Goal: Task Accomplishment & Management: Complete application form

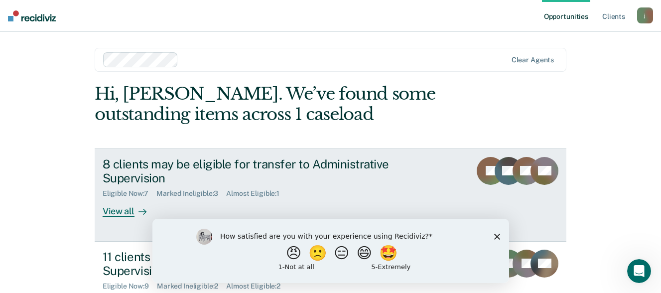
click at [135, 208] on div at bounding box center [141, 211] width 12 height 11
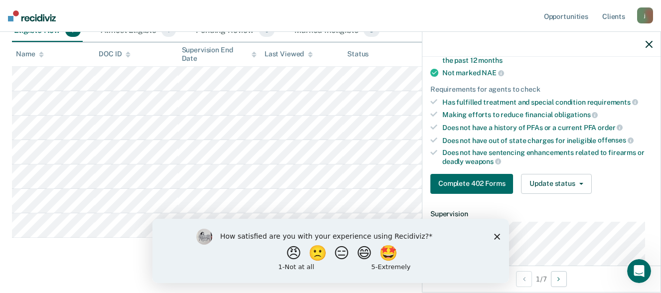
scroll to position [149, 0]
click at [494, 240] on div "How satisfied are you with your experience using Recidiviz? 😠 🙁 😑 😄 🤩 1 - Not a…" at bounding box center [330, 250] width 357 height 64
click at [496, 234] on icon "Close survey" at bounding box center [497, 236] width 6 height 6
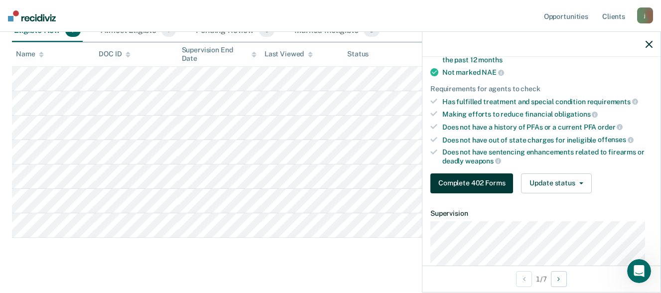
click at [490, 180] on button "Complete 402 Forms" at bounding box center [472, 183] width 83 height 20
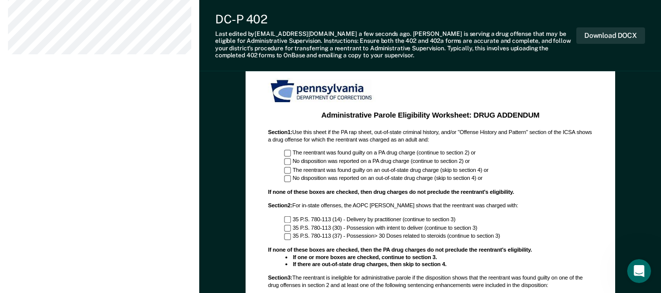
scroll to position [548, 0]
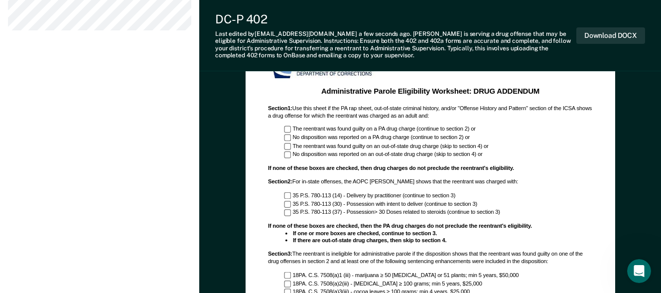
click at [292, 129] on div "The reentrant was found guilty on a PA drug charge (continue to section 2) or" at bounding box center [438, 129] width 308 height 7
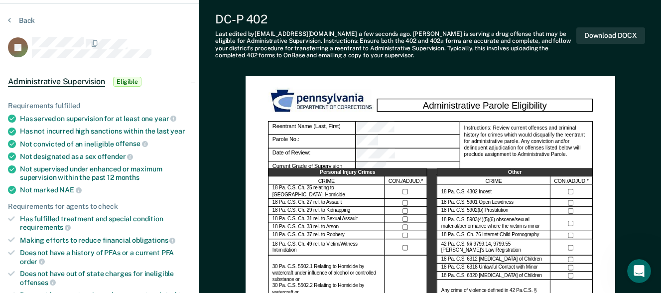
scroll to position [100, 0]
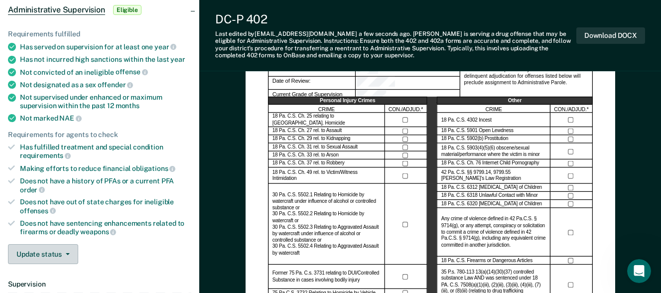
click at [67, 253] on icon "button" at bounding box center [68, 254] width 4 height 2
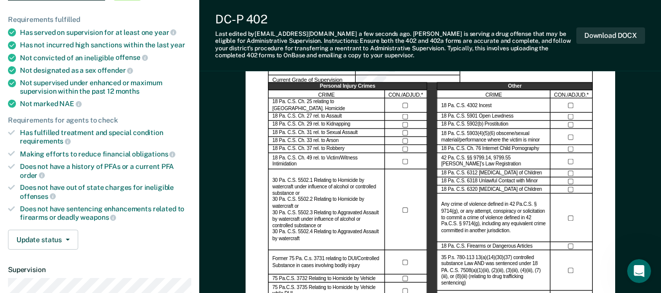
scroll to position [0, 0]
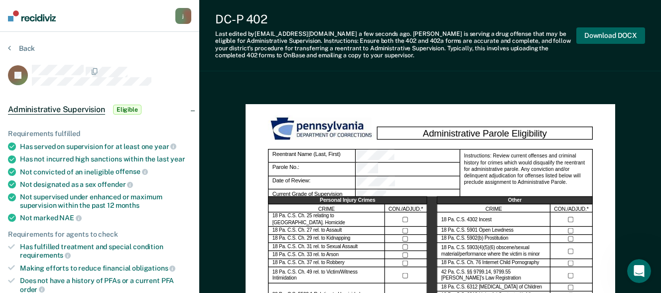
click at [622, 33] on button "Download DOCX" at bounding box center [611, 35] width 69 height 16
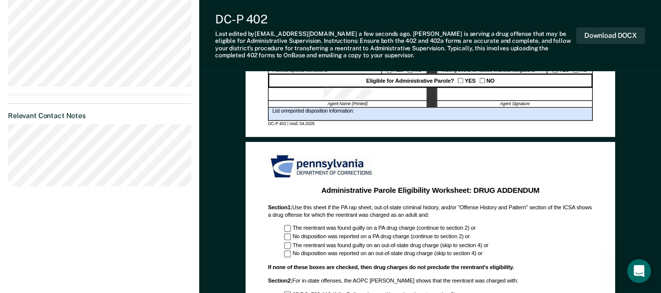
scroll to position [249, 0]
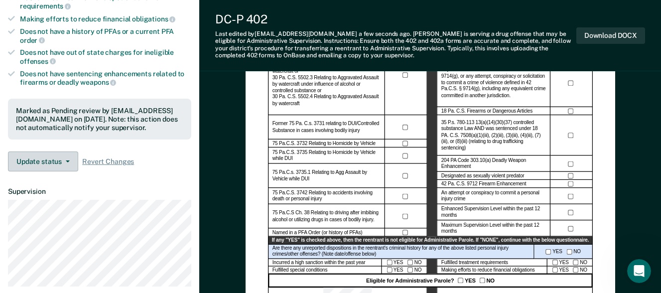
click at [68, 162] on button "Update status" at bounding box center [43, 161] width 70 height 20
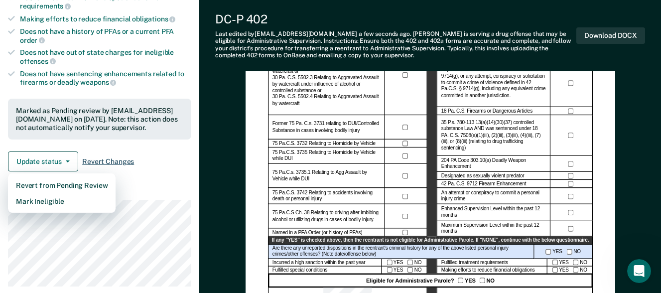
click at [128, 160] on span "Revert Changes" at bounding box center [108, 161] width 52 height 8
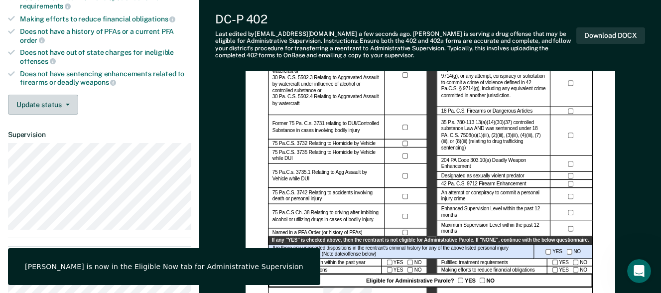
click at [69, 100] on button "Update status" at bounding box center [43, 105] width 70 height 20
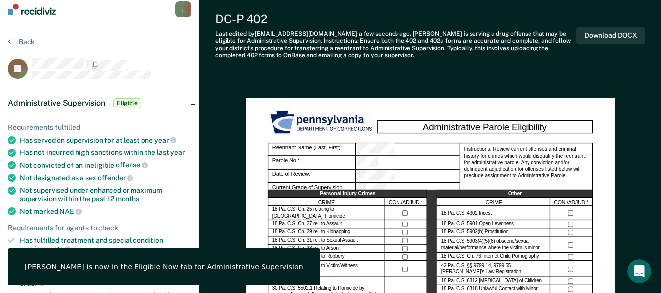
scroll to position [0, 0]
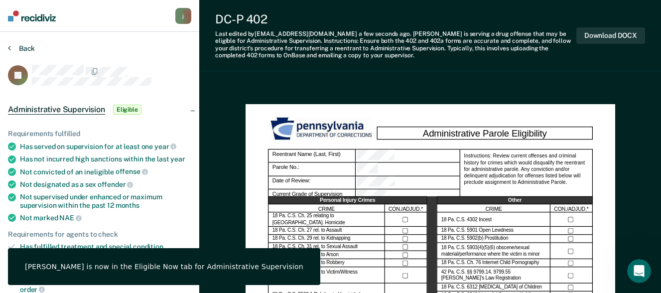
click at [23, 44] on button "Back" at bounding box center [21, 48] width 27 height 9
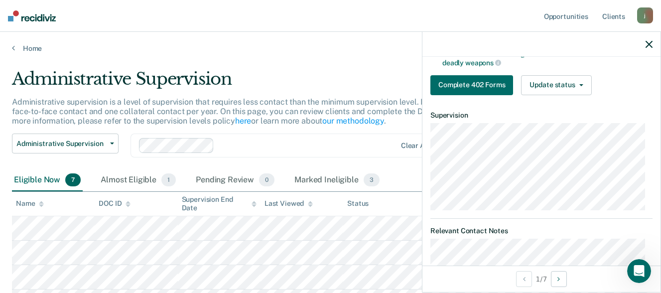
scroll to position [249, 0]
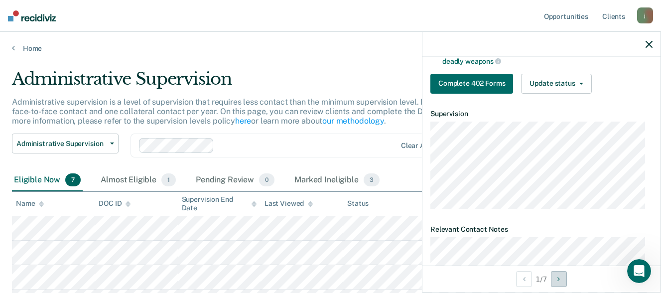
click at [565, 276] on button "Next Opportunity" at bounding box center [559, 279] width 16 height 16
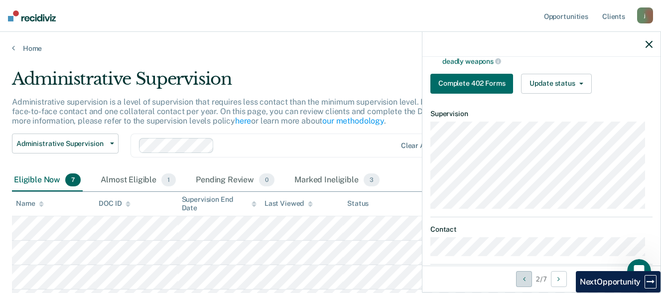
click at [526, 279] on button "Previous Opportunity" at bounding box center [524, 279] width 16 height 16
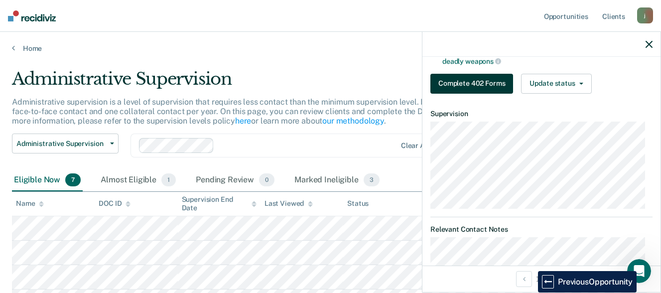
click at [491, 83] on button "Complete 402 Forms" at bounding box center [472, 84] width 83 height 20
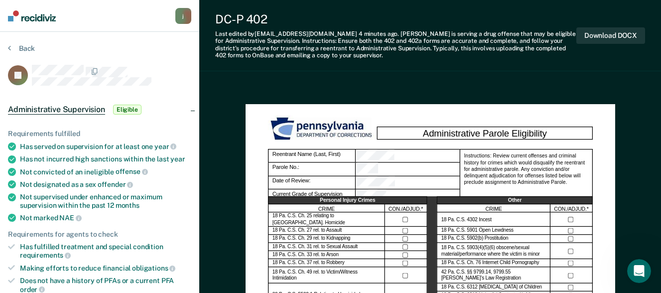
click at [119, 107] on span "Eligible" at bounding box center [127, 110] width 28 height 10
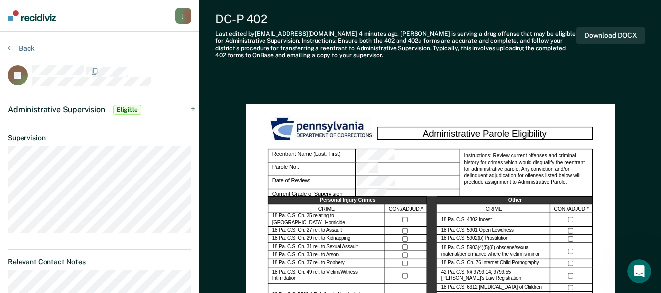
click at [184, 15] on div "j" at bounding box center [183, 16] width 16 height 16
click at [642, 266] on icon "Open Intercom Messenger" at bounding box center [638, 270] width 16 height 16
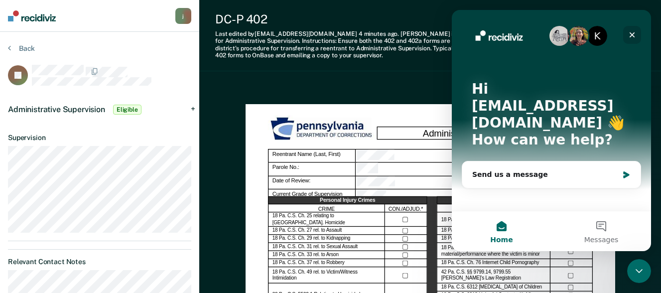
click at [631, 33] on icon "Close" at bounding box center [632, 34] width 5 height 5
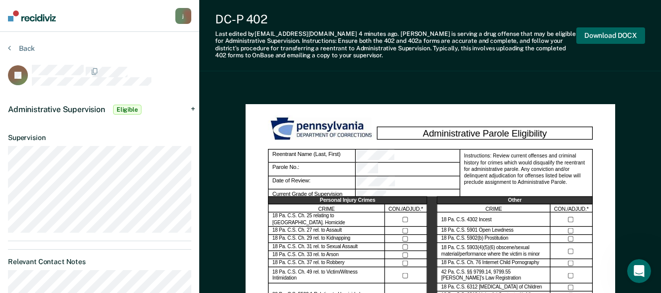
click at [601, 34] on button "Download DOCX" at bounding box center [611, 35] width 69 height 16
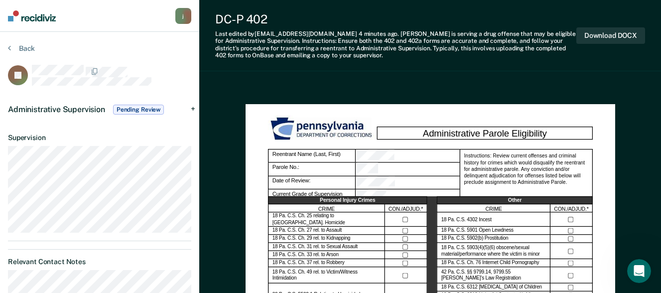
click at [194, 102] on div "Administrative Supervision Pending Review" at bounding box center [99, 110] width 199 height 32
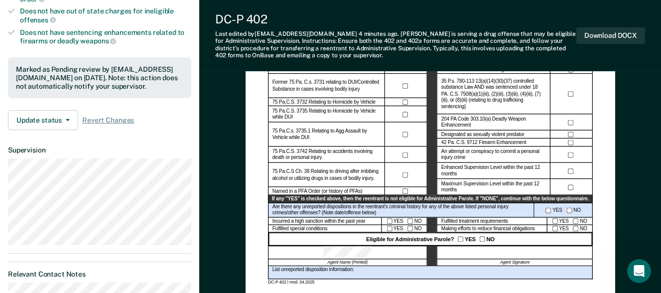
scroll to position [299, 0]
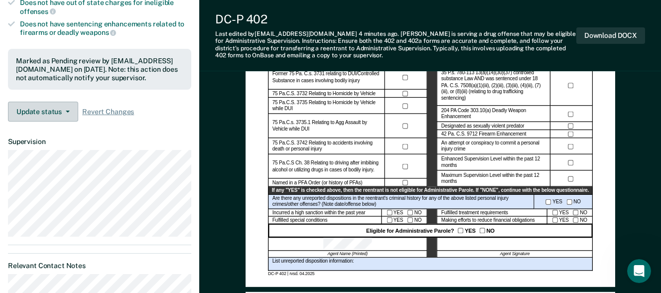
click at [65, 112] on button "Update status" at bounding box center [43, 112] width 70 height 20
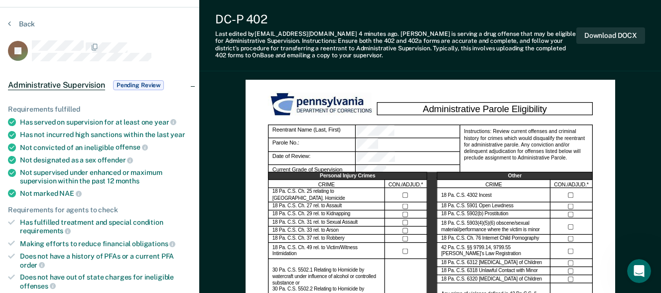
scroll to position [0, 0]
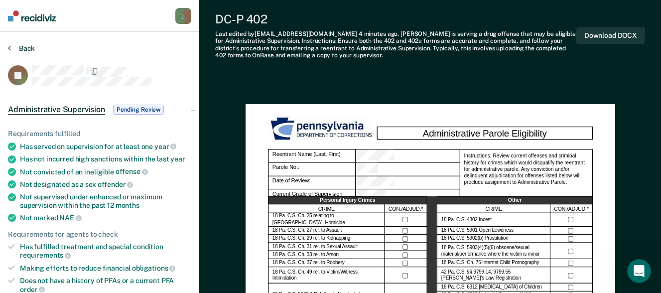
click at [28, 51] on button "Back" at bounding box center [21, 48] width 27 height 9
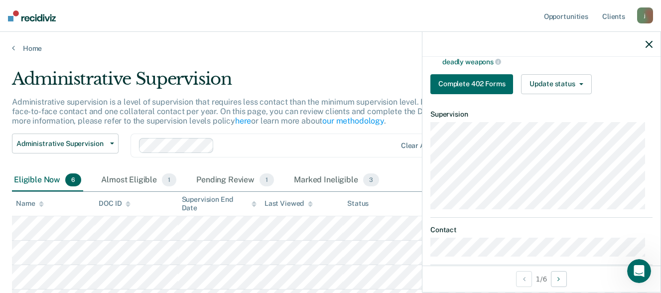
scroll to position [249, 0]
click at [487, 84] on button "Complete 402 Forms" at bounding box center [472, 84] width 83 height 20
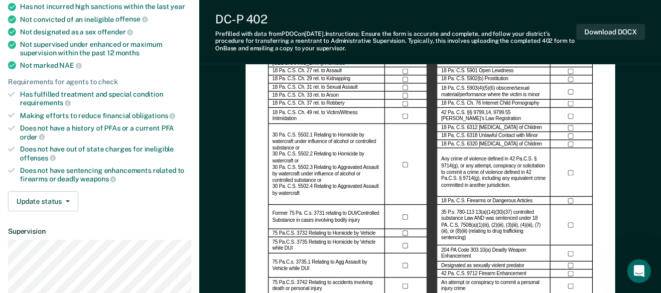
scroll to position [299, 0]
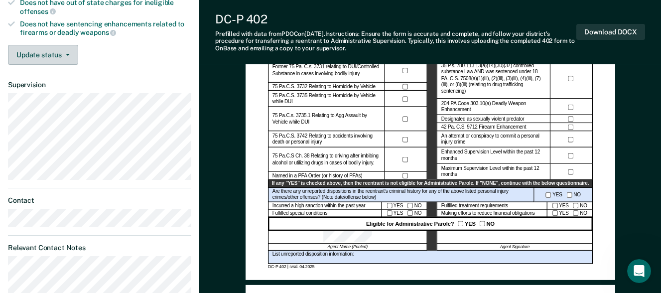
click at [63, 54] on span "button" at bounding box center [66, 55] width 8 height 2
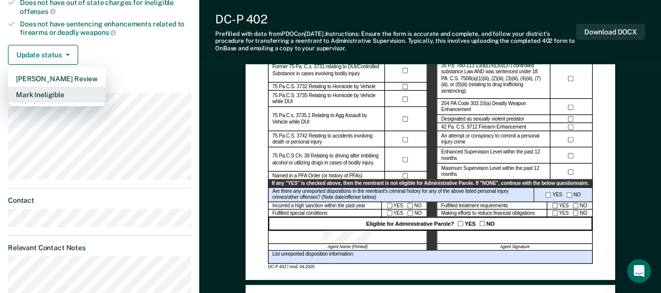
click at [82, 96] on button "Mark Ineligible" at bounding box center [57, 95] width 98 height 16
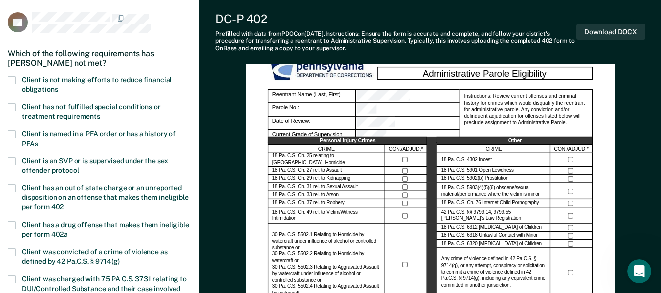
scroll to position [0, 0]
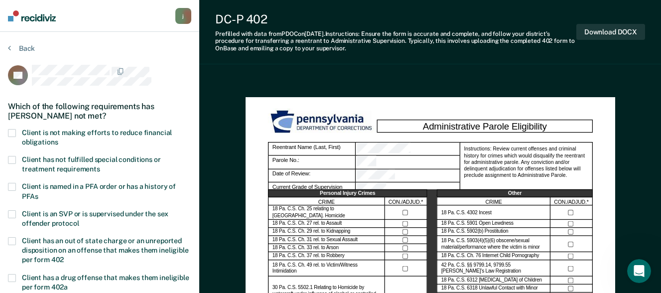
click at [13, 133] on span at bounding box center [12, 133] width 8 height 8
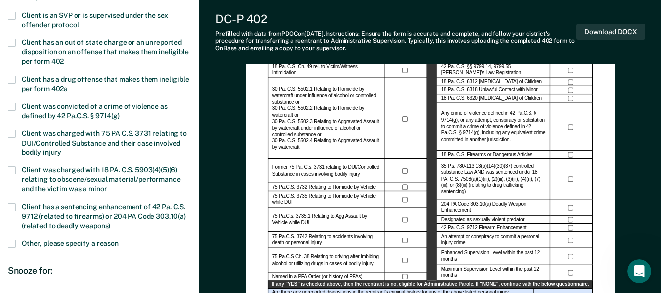
scroll to position [199, 0]
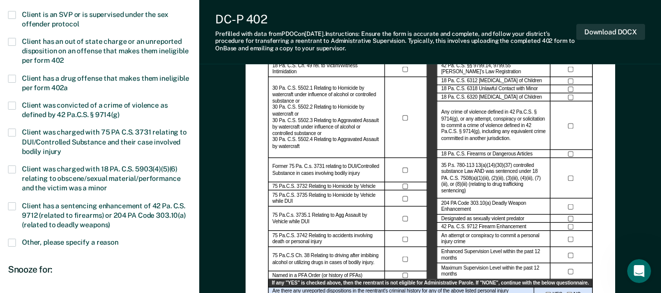
click at [13, 242] on span at bounding box center [12, 243] width 8 height 8
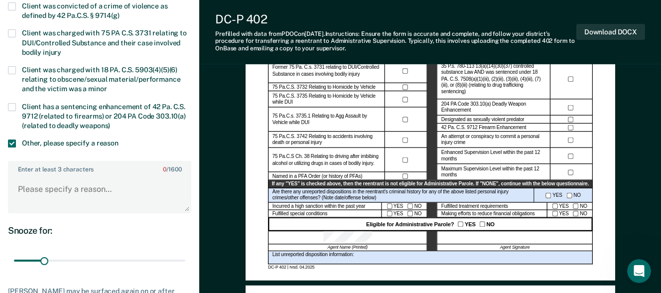
scroll to position [299, 0]
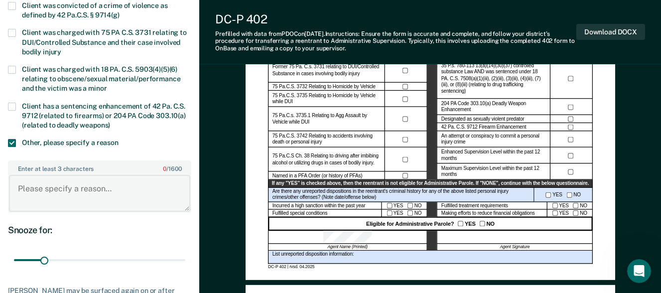
click at [83, 185] on textarea "Enter at least 3 characters 0 / 1600" at bounding box center [99, 193] width 181 height 37
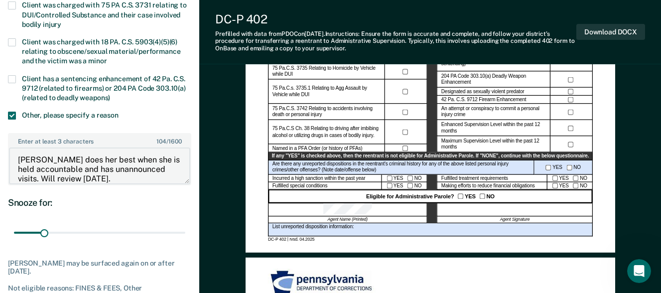
scroll to position [448, 0]
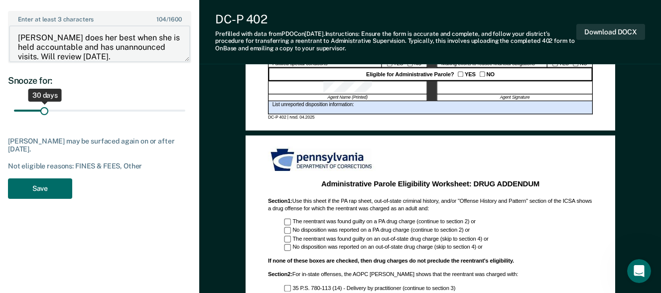
type textarea "[PERSON_NAME] does her best when she is held accountable and has unannounced vi…"
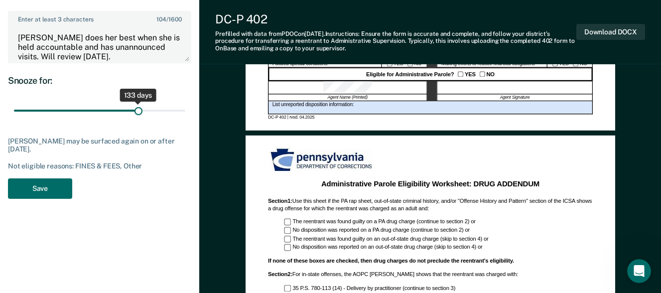
drag, startPoint x: 44, startPoint y: 111, endPoint x: 138, endPoint y: 111, distance: 93.7
type input "133"
click at [138, 111] on input "range" at bounding box center [99, 110] width 171 height 17
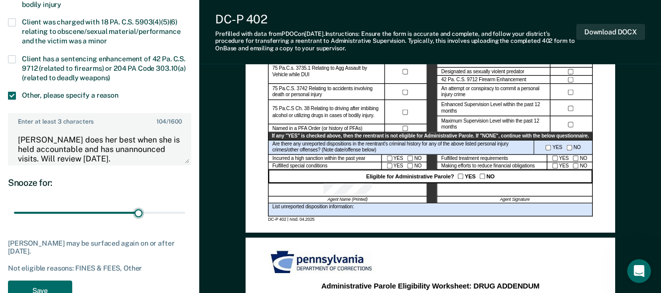
scroll to position [349, 0]
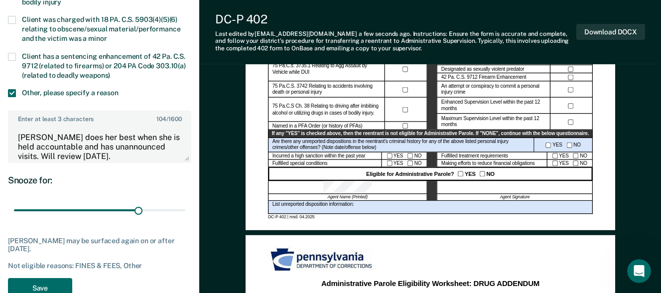
click at [580, 165] on div "YES NO" at bounding box center [569, 163] width 45 height 7
click at [475, 181] on div at bounding box center [515, 187] width 156 height 13
click at [482, 190] on div at bounding box center [515, 187] width 156 height 13
click at [67, 284] on button "Save" at bounding box center [40, 288] width 64 height 20
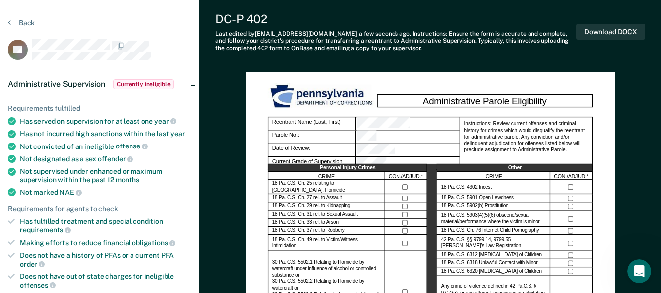
scroll to position [0, 0]
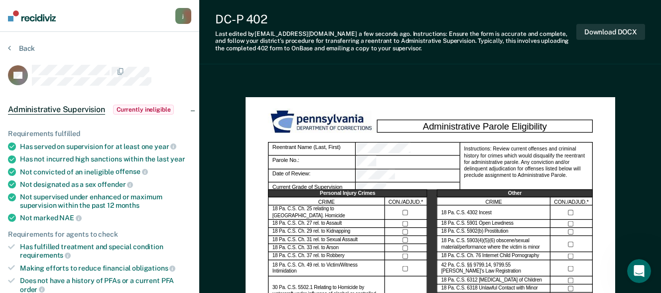
click at [13, 49] on button "Back" at bounding box center [21, 48] width 27 height 9
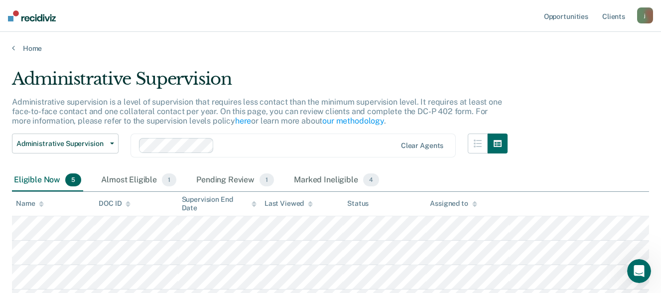
click at [640, 119] on div "Administrative Supervision Administrative supervision is a level of supervision…" at bounding box center [330, 202] width 637 height 267
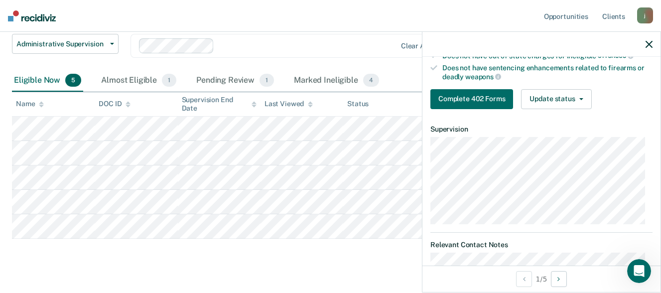
scroll to position [249, 0]
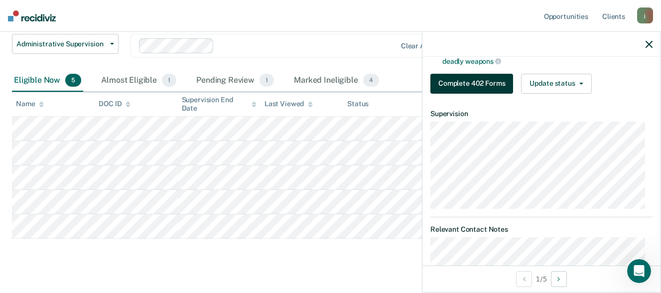
click at [497, 83] on button "Complete 402 Forms" at bounding box center [472, 84] width 83 height 20
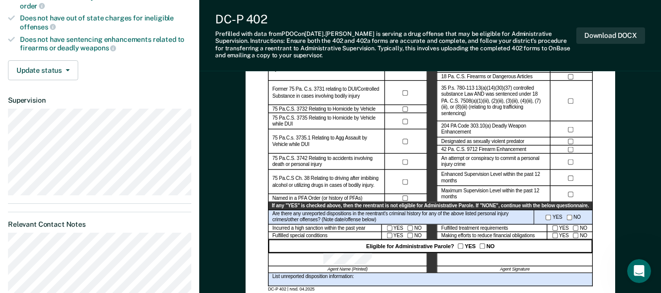
scroll to position [299, 0]
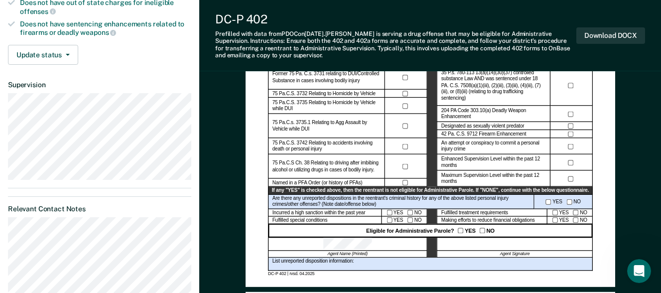
click at [474, 233] on div "Eligible for Administrative Parole? YES NO" at bounding box center [430, 230] width 325 height 13
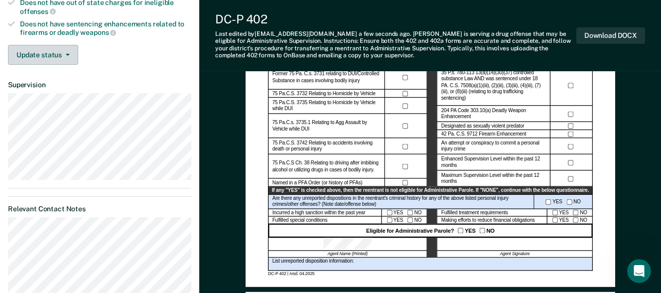
click at [58, 55] on button "Update status" at bounding box center [43, 55] width 70 height 20
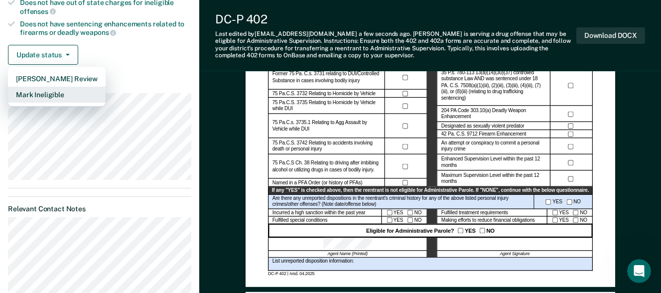
click at [74, 97] on button "Mark Ineligible" at bounding box center [57, 95] width 98 height 16
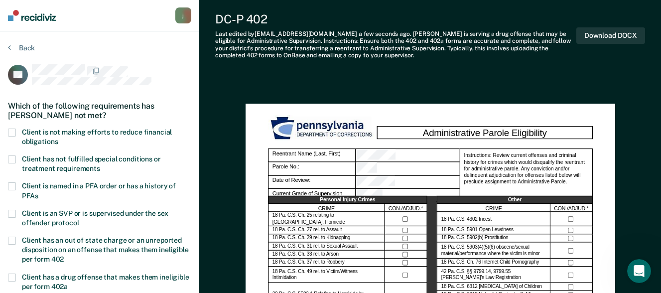
scroll to position [0, 0]
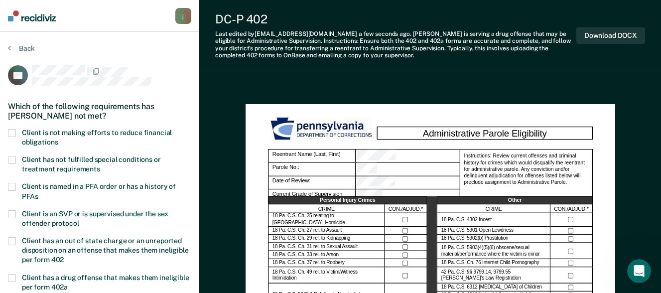
click at [46, 136] on label "Client is not making efforts to reduce financial obligations" at bounding box center [99, 138] width 183 height 19
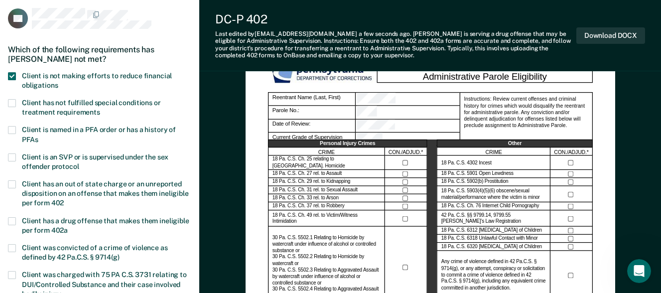
scroll to position [299, 0]
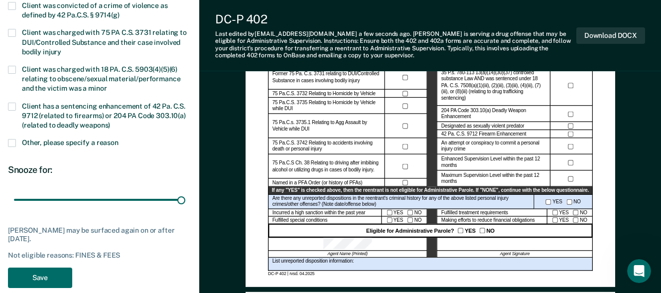
drag, startPoint x: 44, startPoint y: 199, endPoint x: 197, endPoint y: 206, distance: 153.7
type input "180"
click at [185, 206] on input "range" at bounding box center [99, 199] width 171 height 17
click at [620, 39] on button "Download DOCX" at bounding box center [611, 35] width 69 height 16
click at [408, 35] on div "Last edited by [PERSON_NAME][EMAIL_ADDRESS][DOMAIN_NAME] a few seconds ago . [P…" at bounding box center [395, 44] width 361 height 29
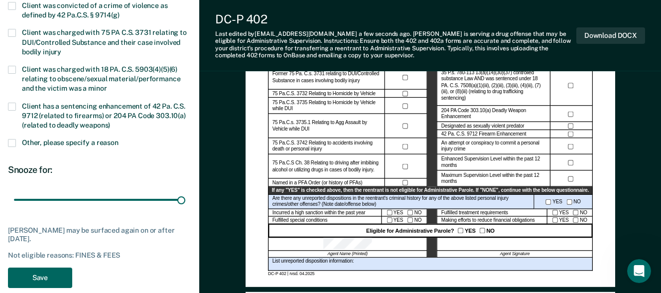
click at [55, 273] on button "Save" at bounding box center [40, 278] width 64 height 20
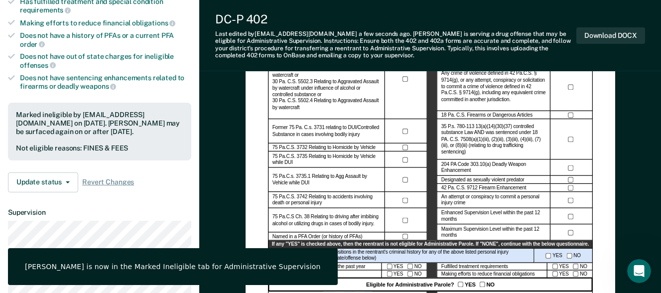
scroll to position [0, 0]
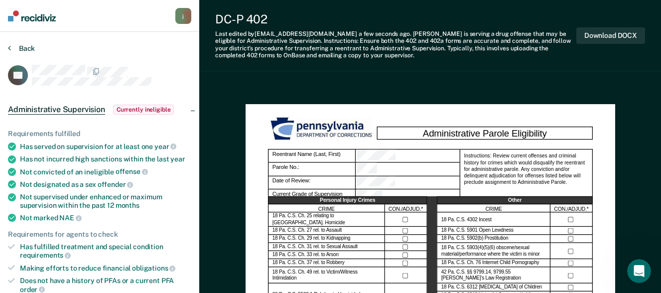
click at [29, 48] on button "Back" at bounding box center [21, 48] width 27 height 9
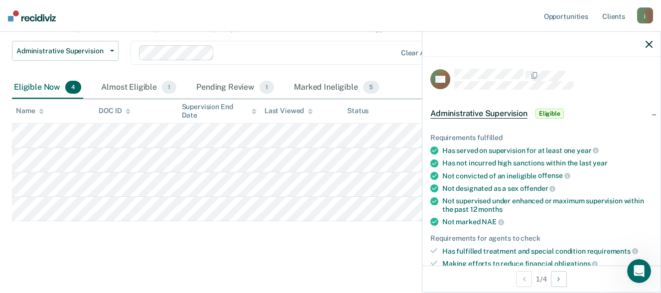
click at [37, 272] on main "Administrative Supervision Administrative supervision is a level of supervision…" at bounding box center [330, 125] width 661 height 330
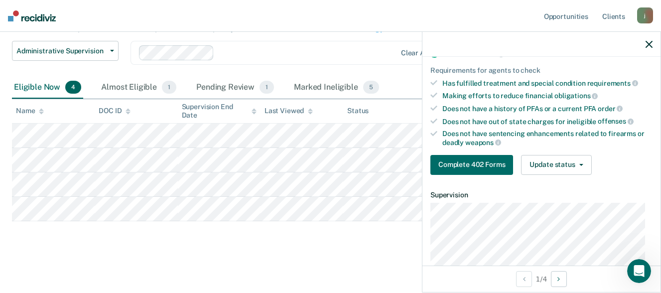
scroll to position [199, 0]
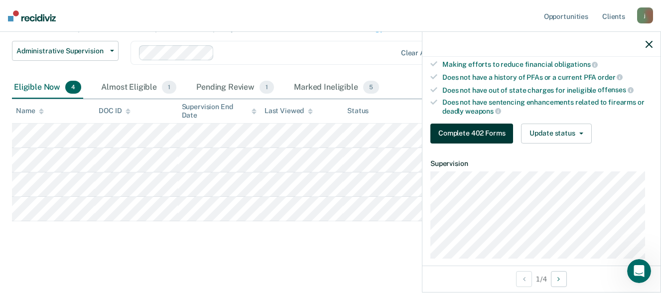
click at [486, 132] on button "Complete 402 Forms" at bounding box center [472, 134] width 83 height 20
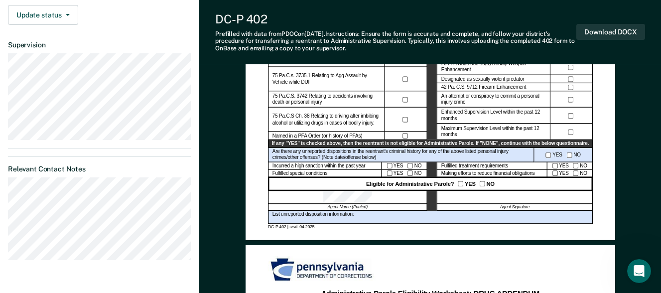
scroll to position [349, 0]
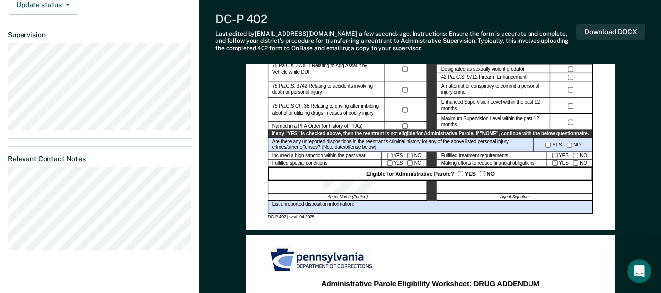
click at [573, 166] on div "YES NO" at bounding box center [569, 163] width 45 height 7
click at [582, 161] on div "YES NO" at bounding box center [569, 163] width 45 height 7
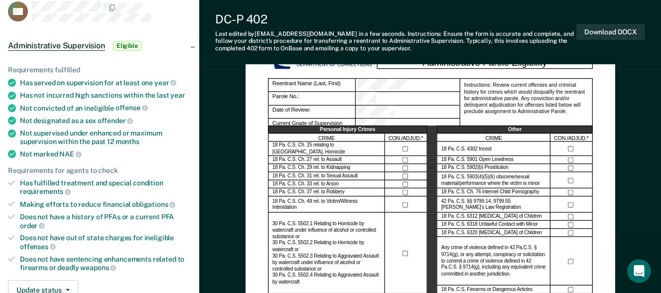
scroll to position [0, 0]
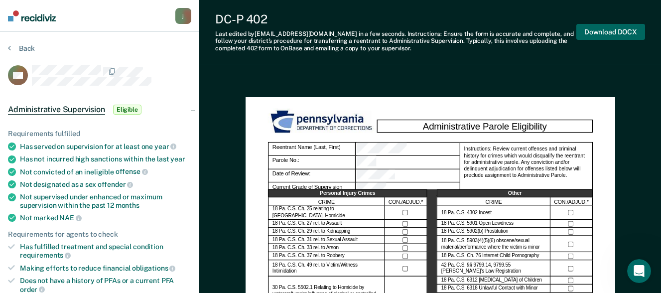
click at [610, 33] on button "Download DOCX" at bounding box center [611, 32] width 69 height 16
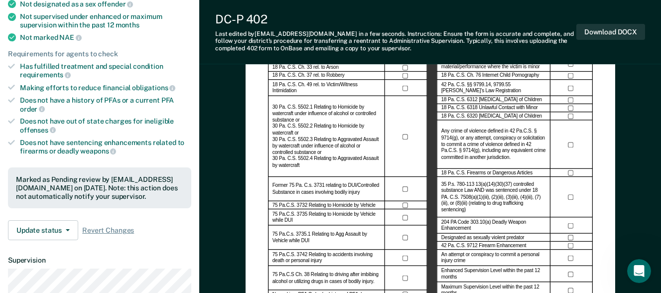
scroll to position [199, 0]
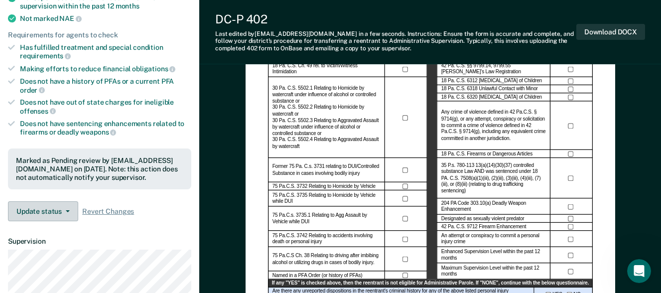
click at [69, 208] on button "Update status" at bounding box center [43, 211] width 70 height 20
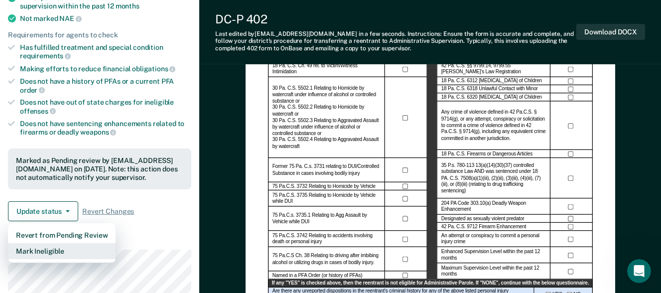
click at [56, 252] on button "Mark Ineligible" at bounding box center [62, 251] width 108 height 16
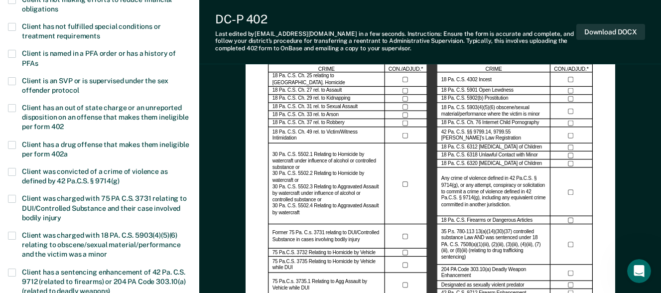
scroll to position [0, 0]
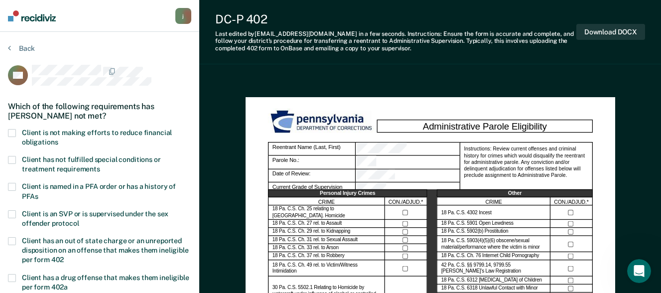
click at [12, 134] on span at bounding box center [12, 133] width 8 height 8
click at [13, 161] on span at bounding box center [12, 160] width 8 height 8
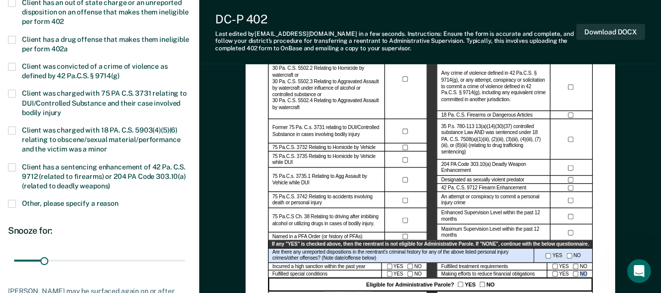
scroll to position [349, 0]
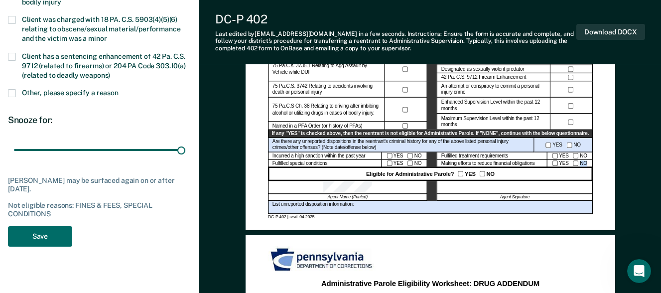
drag, startPoint x: 43, startPoint y: 148, endPoint x: 203, endPoint y: 155, distance: 160.1
type input "180"
click at [185, 155] on input "range" at bounding box center [99, 150] width 171 height 17
click at [53, 238] on button "Save" at bounding box center [40, 236] width 64 height 20
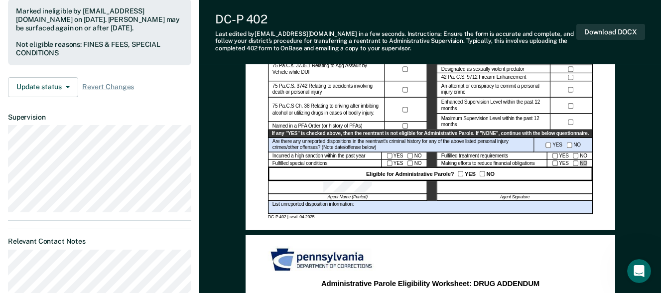
click at [207, 38] on div "DC-P 402 Last edited by [PERSON_NAME][EMAIL_ADDRESS][DOMAIN_NAME] in a few seco…" at bounding box center [430, 32] width 462 height 64
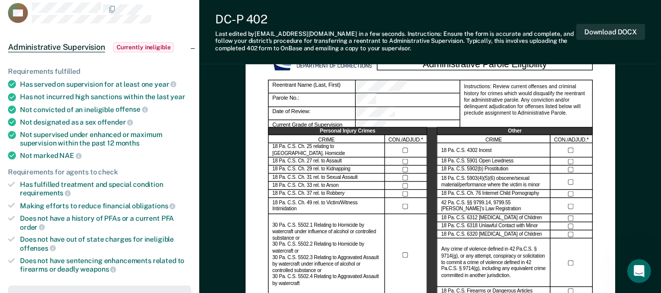
scroll to position [0, 0]
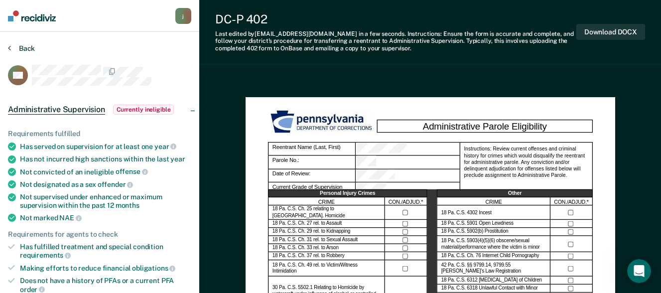
click at [28, 45] on button "Back" at bounding box center [21, 48] width 27 height 9
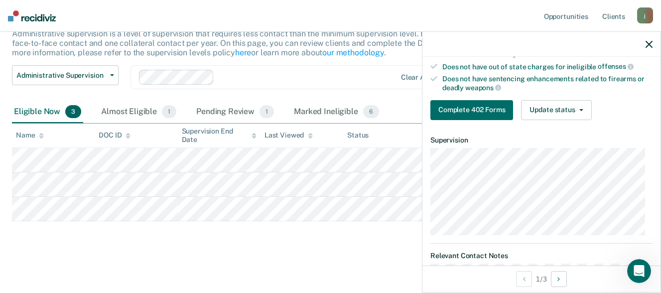
scroll to position [249, 0]
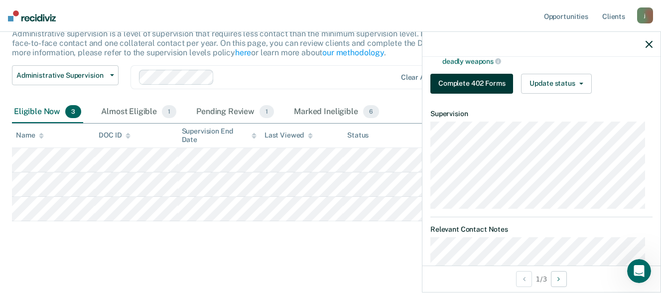
click at [490, 83] on button "Complete 402 Forms" at bounding box center [472, 84] width 83 height 20
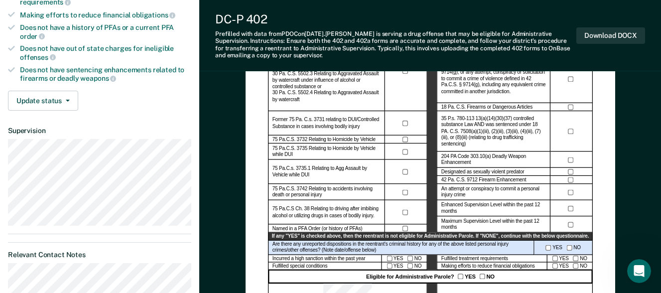
scroll to position [349, 0]
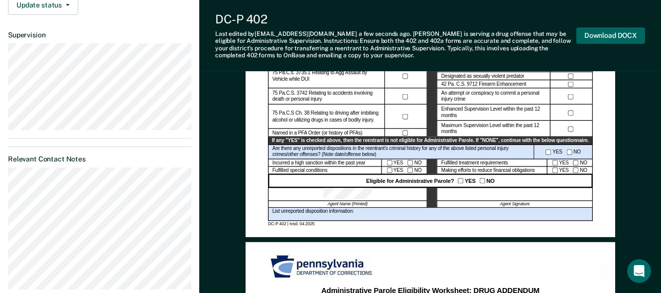
click at [612, 39] on button "Download DOCX" at bounding box center [611, 35] width 69 height 16
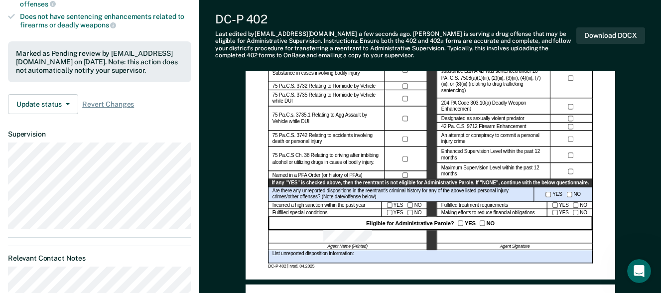
scroll to position [257, 0]
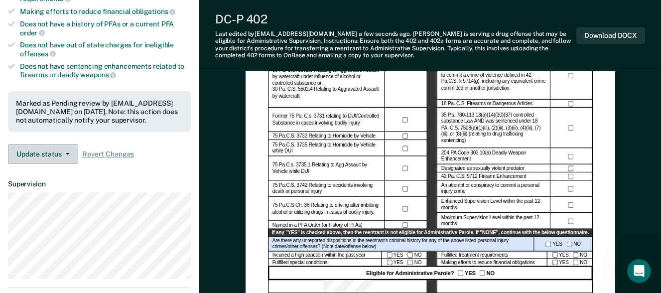
click at [71, 153] on button "Update status" at bounding box center [43, 154] width 70 height 20
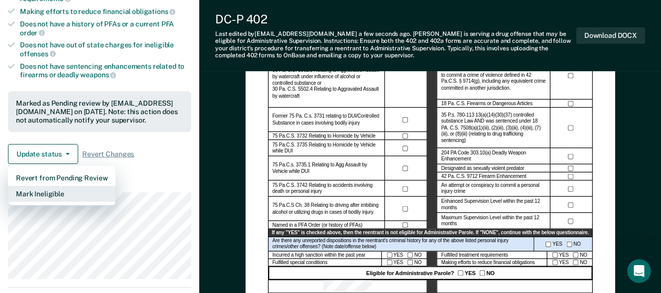
click at [60, 196] on button "Mark Ineligible" at bounding box center [62, 194] width 108 height 16
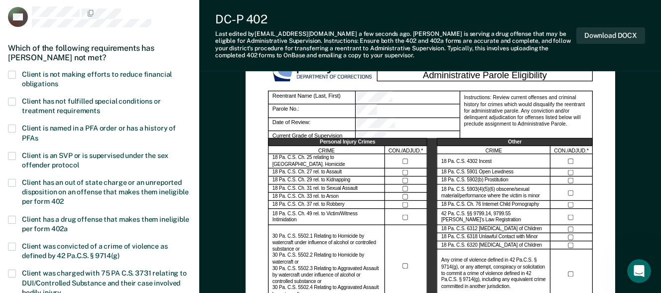
scroll to position [57, 0]
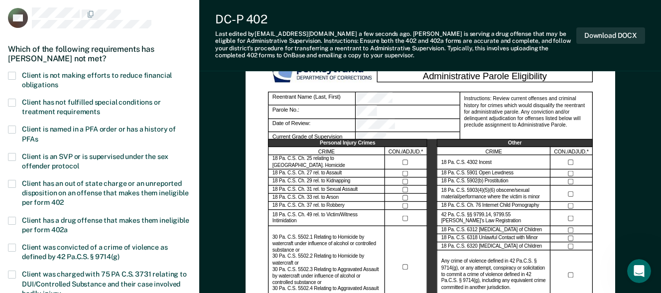
click at [16, 104] on label "Client has not fulfilled special conditions or treatment requirements" at bounding box center [99, 108] width 183 height 19
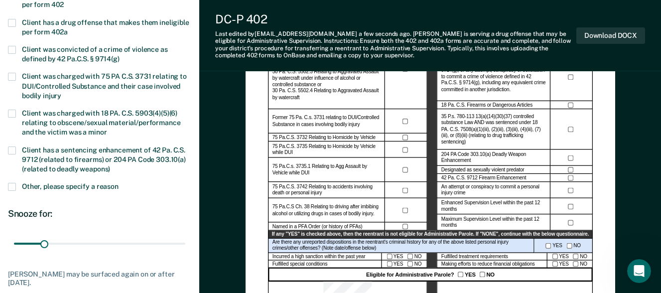
scroll to position [257, 0]
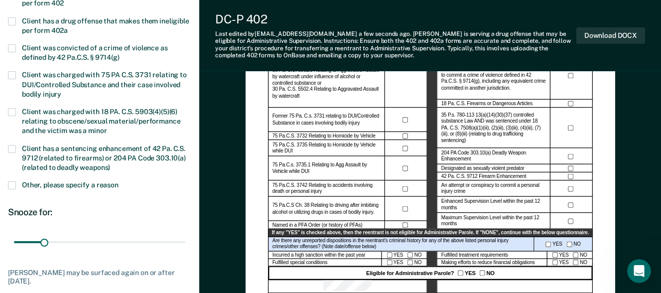
click at [11, 184] on span at bounding box center [12, 185] width 8 height 8
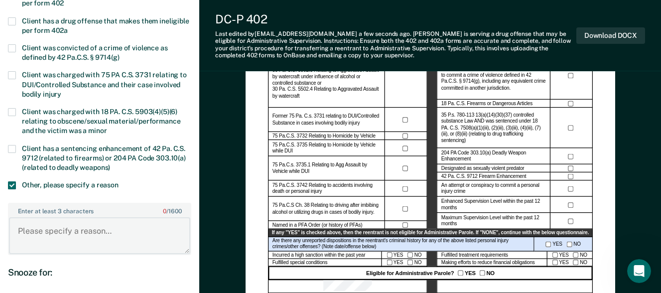
click at [48, 227] on textarea "Enter at least 3 characters 0 / 1600" at bounding box center [99, 235] width 181 height 37
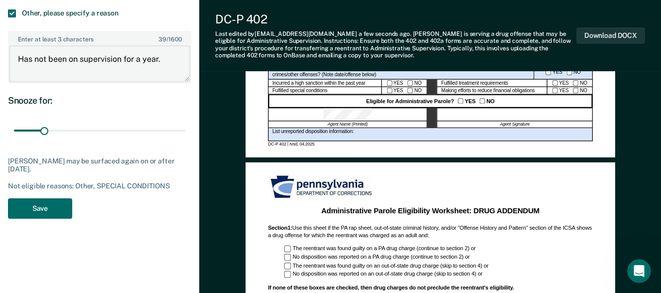
scroll to position [456, 0]
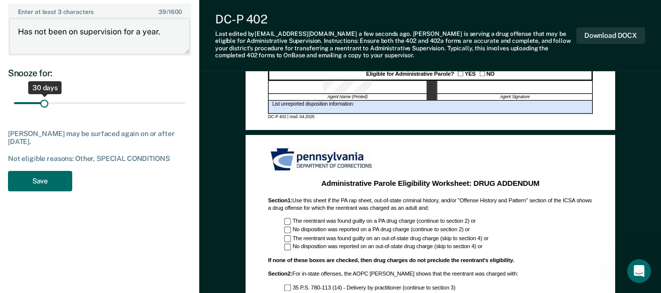
type textarea "Has not been on supervision for a year."
drag, startPoint x: 51, startPoint y: 104, endPoint x: 208, endPoint y: 116, distance: 157.4
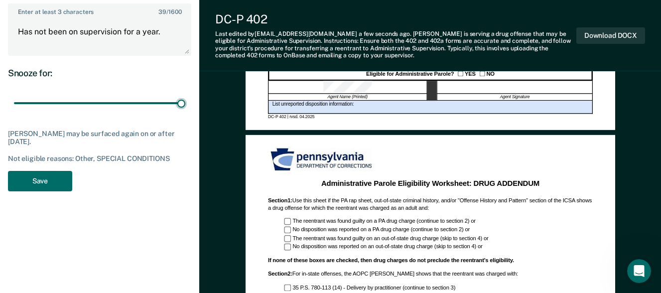
type input "180"
click at [185, 112] on input "range" at bounding box center [99, 103] width 171 height 17
click at [52, 178] on button "Save" at bounding box center [40, 181] width 64 height 20
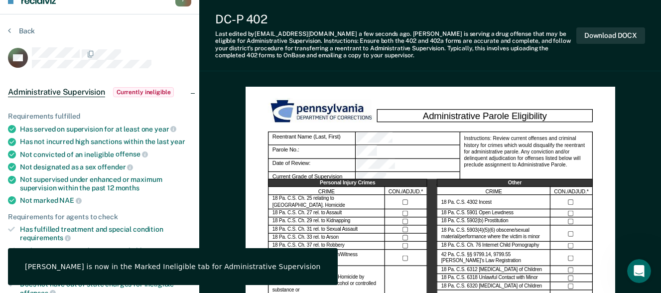
scroll to position [0, 0]
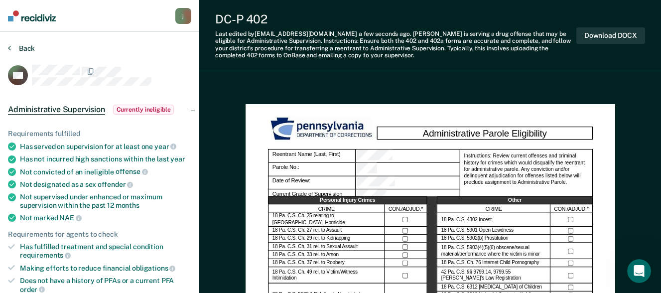
click at [23, 46] on button "Back" at bounding box center [21, 48] width 27 height 9
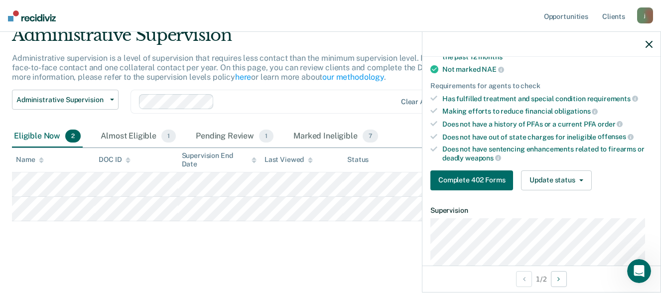
scroll to position [144, 0]
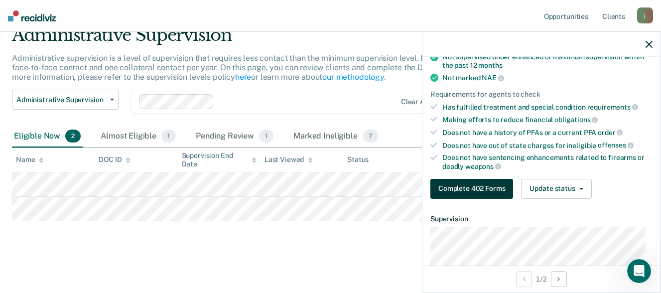
click at [480, 189] on button "Complete 402 Forms" at bounding box center [472, 189] width 83 height 20
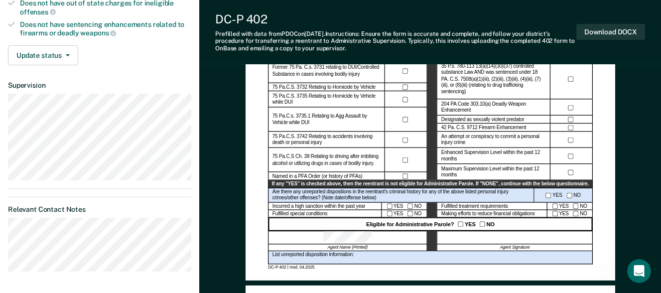
scroll to position [299, 0]
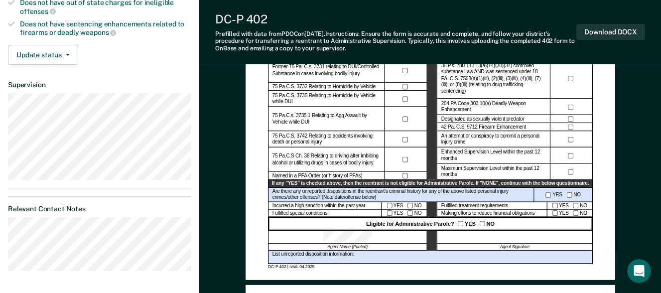
click at [413, 213] on div "YES NO" at bounding box center [404, 213] width 45 height 7
click at [559, 219] on div "Eligible for Administrative Parole? YES NO" at bounding box center [430, 223] width 325 height 13
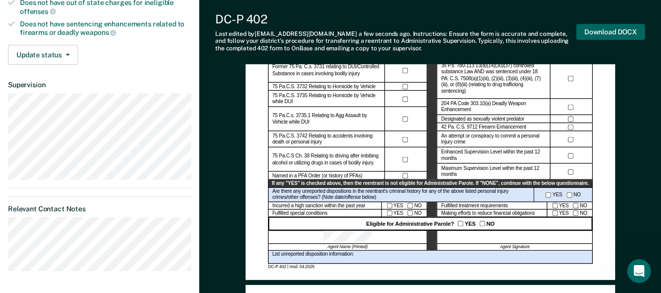
click at [624, 31] on button "Download DOCX" at bounding box center [611, 32] width 69 height 16
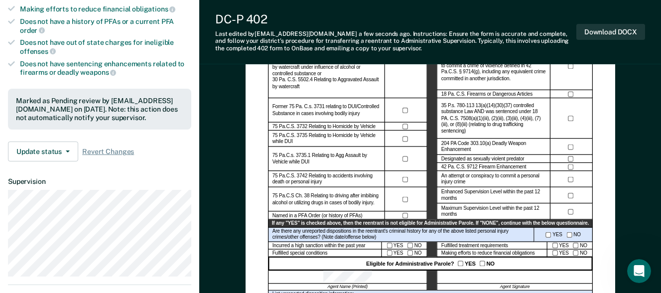
scroll to position [249, 0]
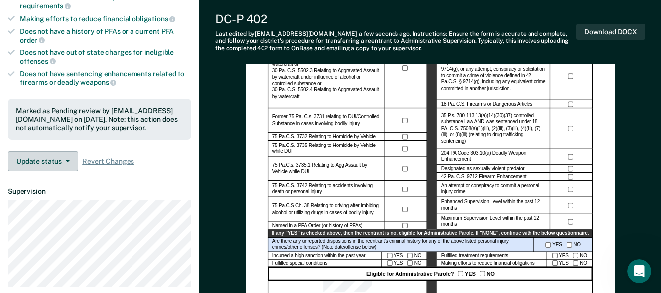
click at [71, 162] on button "Update status" at bounding box center [43, 161] width 70 height 20
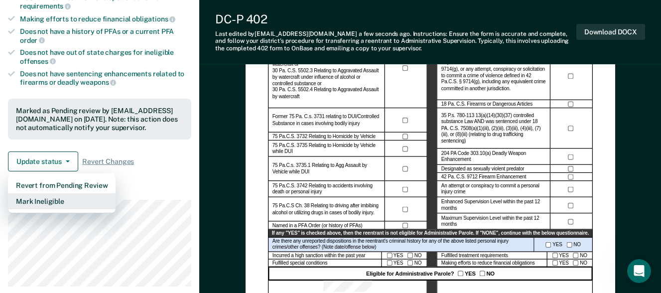
click at [59, 200] on button "Mark Ineligible" at bounding box center [62, 201] width 108 height 16
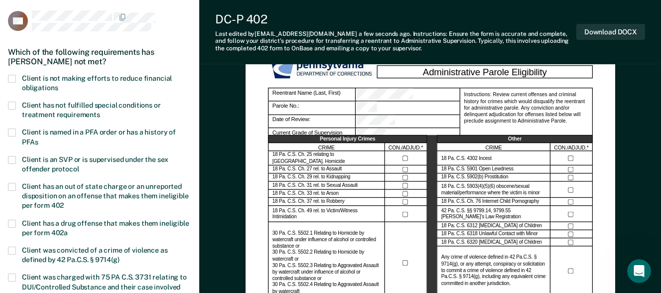
scroll to position [0, 0]
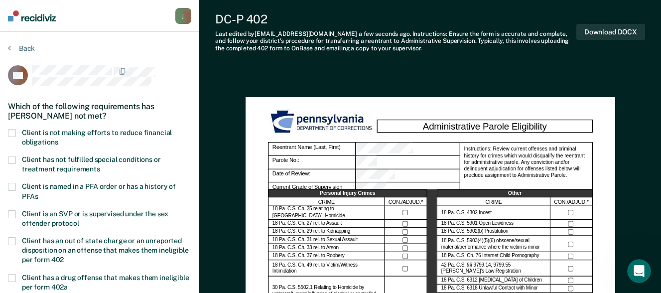
click at [15, 158] on span at bounding box center [12, 160] width 8 height 8
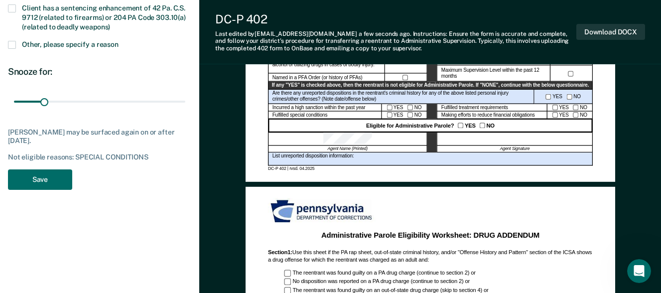
scroll to position [399, 0]
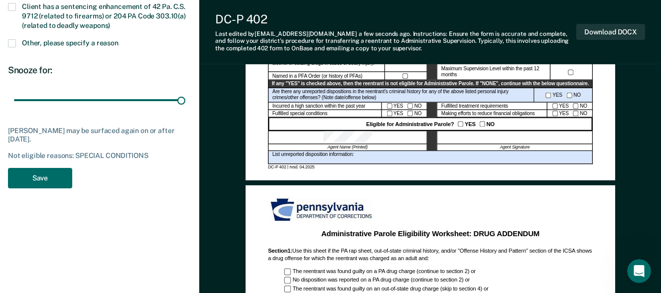
drag, startPoint x: 67, startPoint y: 99, endPoint x: 200, endPoint y: 114, distance: 133.9
type input "180"
click at [185, 109] on input "range" at bounding box center [99, 100] width 171 height 17
click at [48, 182] on button "Save" at bounding box center [40, 178] width 64 height 20
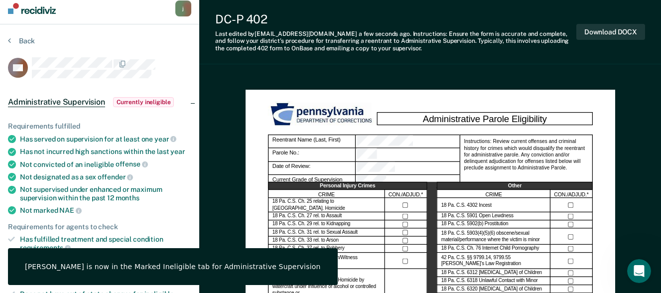
scroll to position [0, 0]
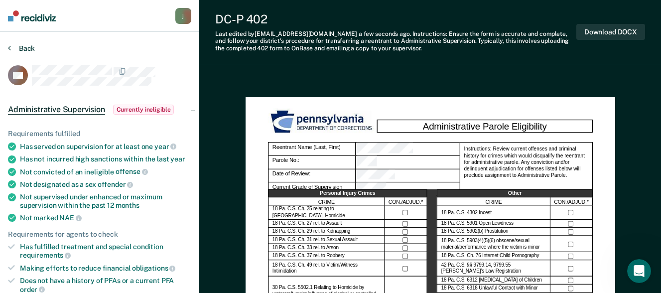
click at [33, 46] on button "Back" at bounding box center [21, 48] width 27 height 9
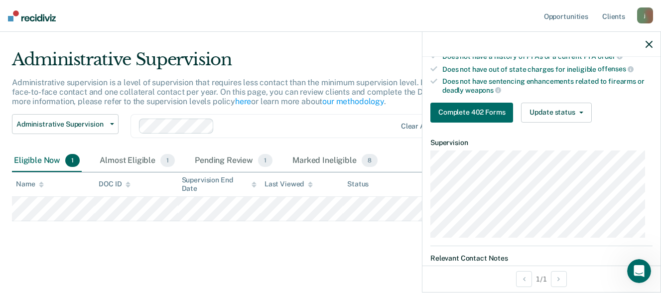
scroll to position [199, 0]
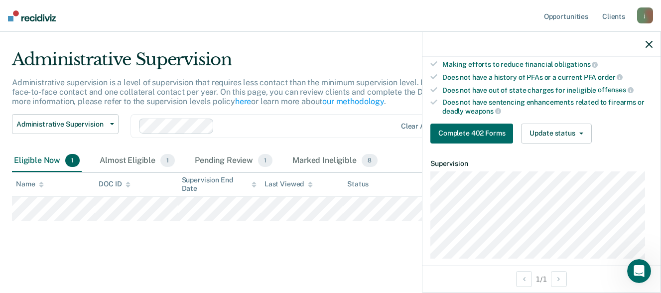
click at [478, 98] on div "Does not have sentencing enhancements related to firearms or deadly weapons" at bounding box center [548, 106] width 210 height 17
click at [483, 125] on button "Complete 402 Forms" at bounding box center [472, 134] width 83 height 20
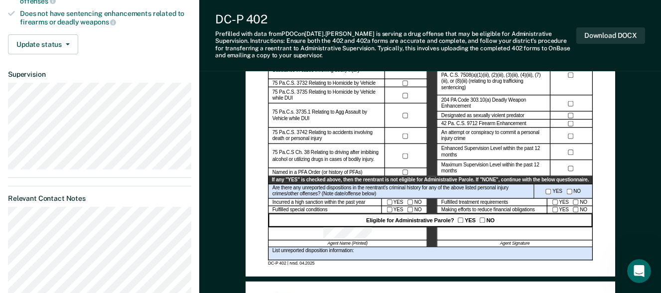
scroll to position [299, 0]
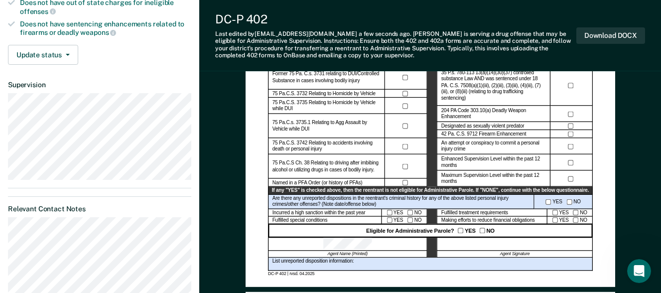
click at [557, 224] on div "YES NO" at bounding box center [569, 220] width 45 height 7
click at [617, 34] on button "Download DOCX" at bounding box center [611, 35] width 69 height 16
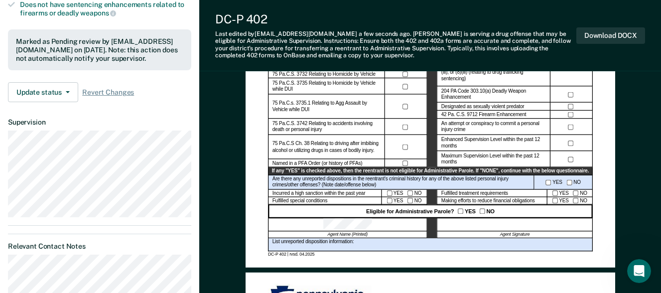
scroll to position [249, 0]
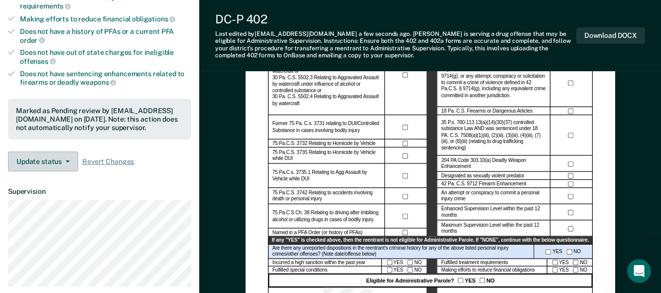
click at [70, 157] on button "Update status" at bounding box center [43, 161] width 70 height 20
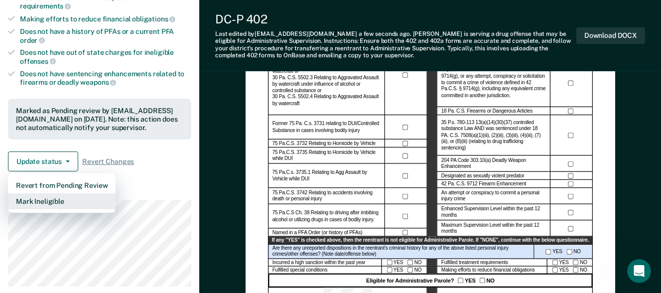
click at [72, 200] on button "Mark Ineligible" at bounding box center [62, 201] width 108 height 16
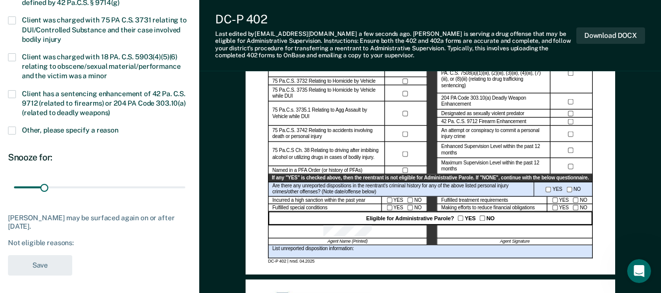
scroll to position [349, 0]
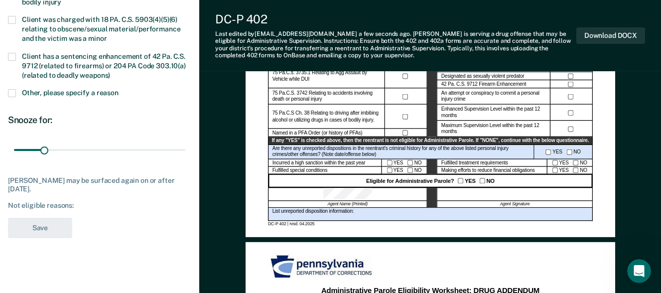
click at [11, 93] on span at bounding box center [12, 93] width 8 height 8
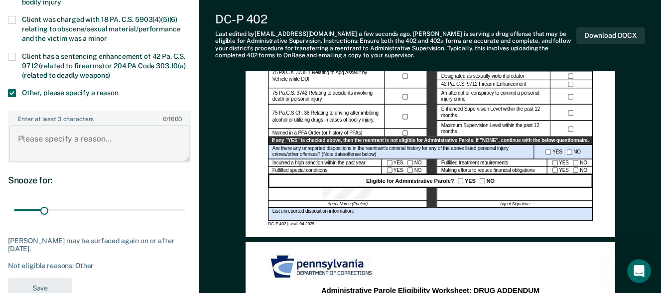
click at [56, 139] on textarea "Enter at least 3 characters 0 / 1600" at bounding box center [99, 143] width 181 height 37
type textarea "r"
type textarea "R"
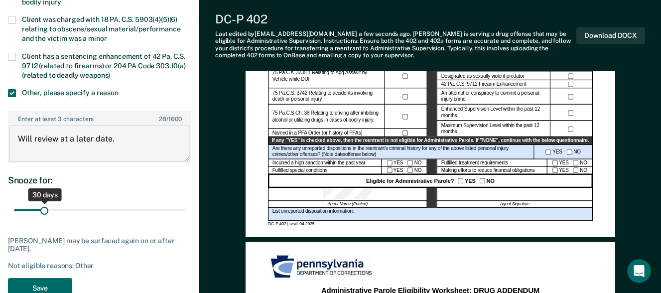
type textarea "Will review at a later date."
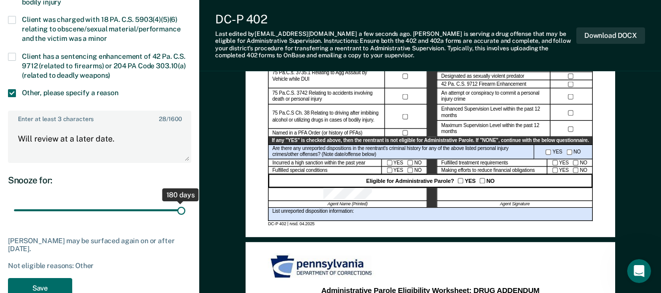
drag, startPoint x: 43, startPoint y: 205, endPoint x: 194, endPoint y: 202, distance: 151.0
type input "180"
click at [185, 202] on input "range" at bounding box center [99, 210] width 171 height 17
click at [53, 283] on button "Save" at bounding box center [40, 288] width 64 height 20
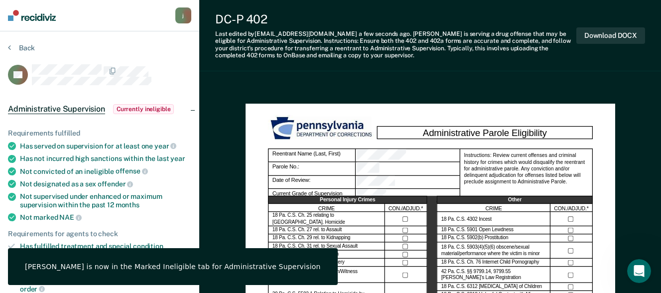
scroll to position [0, 0]
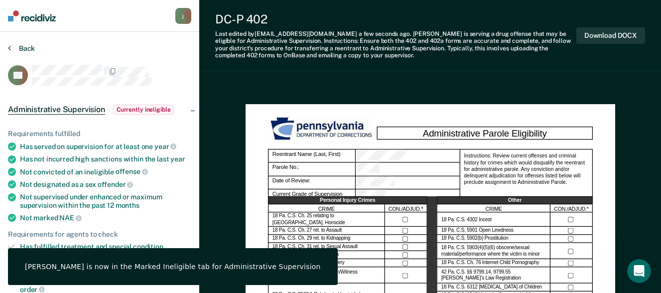
click at [29, 51] on button "Back" at bounding box center [21, 48] width 27 height 9
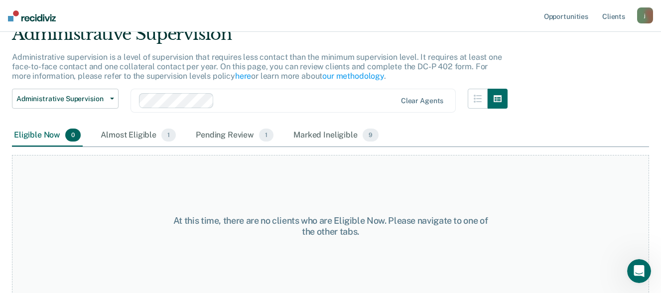
scroll to position [49, 0]
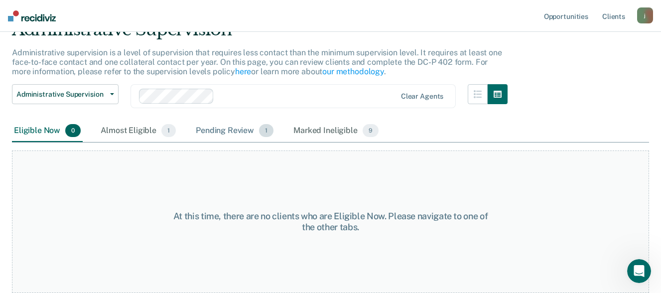
click at [252, 129] on div "Pending Review 1" at bounding box center [235, 131] width 82 height 22
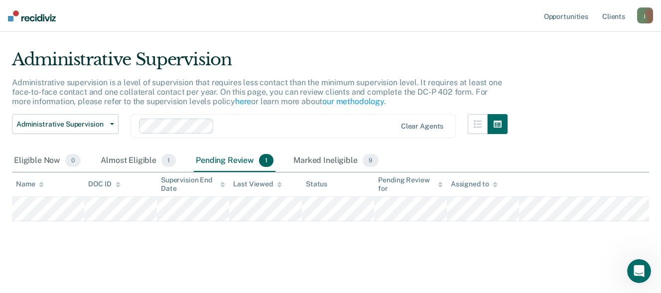
scroll to position [19, 0]
click at [149, 157] on div "Almost Eligible 1" at bounding box center [138, 161] width 79 height 22
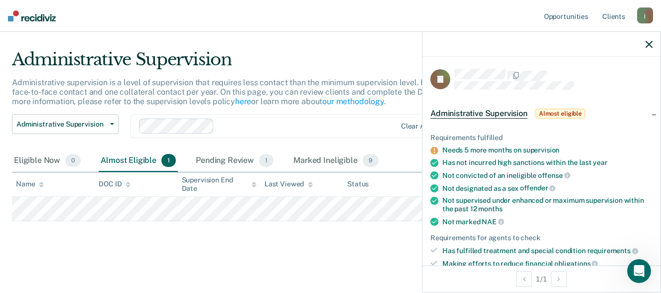
click at [649, 50] on div at bounding box center [542, 44] width 238 height 25
click at [646, 19] on div "j" at bounding box center [645, 15] width 16 height 16
